Goal: Information Seeking & Learning: Learn about a topic

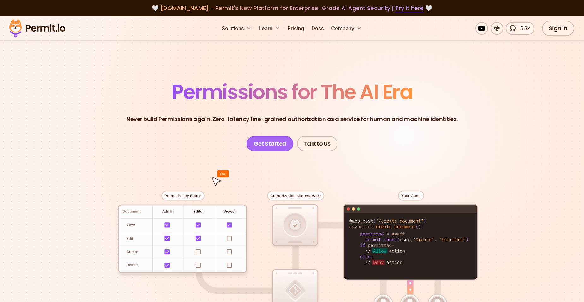
click at [272, 143] on link "Get Started" at bounding box center [270, 143] width 47 height 15
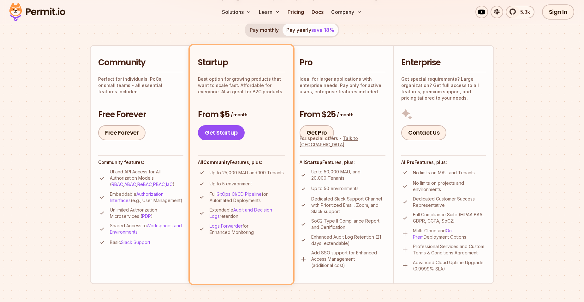
scroll to position [126, 0]
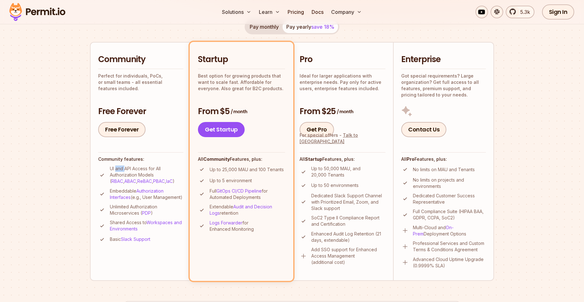
drag, startPoint x: 116, startPoint y: 169, endPoint x: 126, endPoint y: 169, distance: 9.2
click at [126, 169] on p "UI and API Access for All Authorization Models ( RBAC , ABAC , ReBAC , PBAC , I…" at bounding box center [147, 175] width 74 height 19
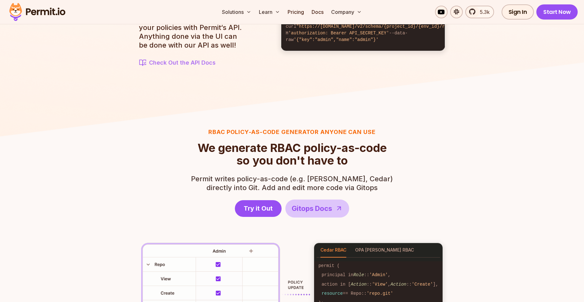
scroll to position [789, 0]
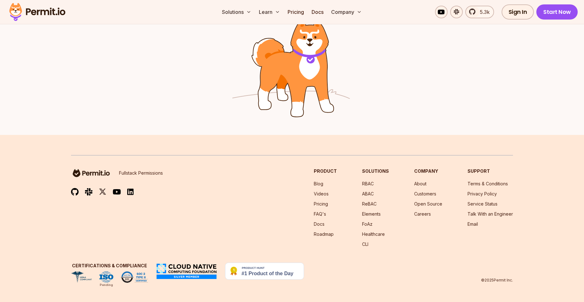
scroll to position [1020, 0]
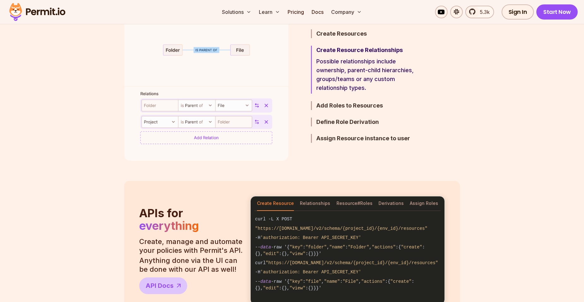
scroll to position [410, 0]
